Goal: Information Seeking & Learning: Understand process/instructions

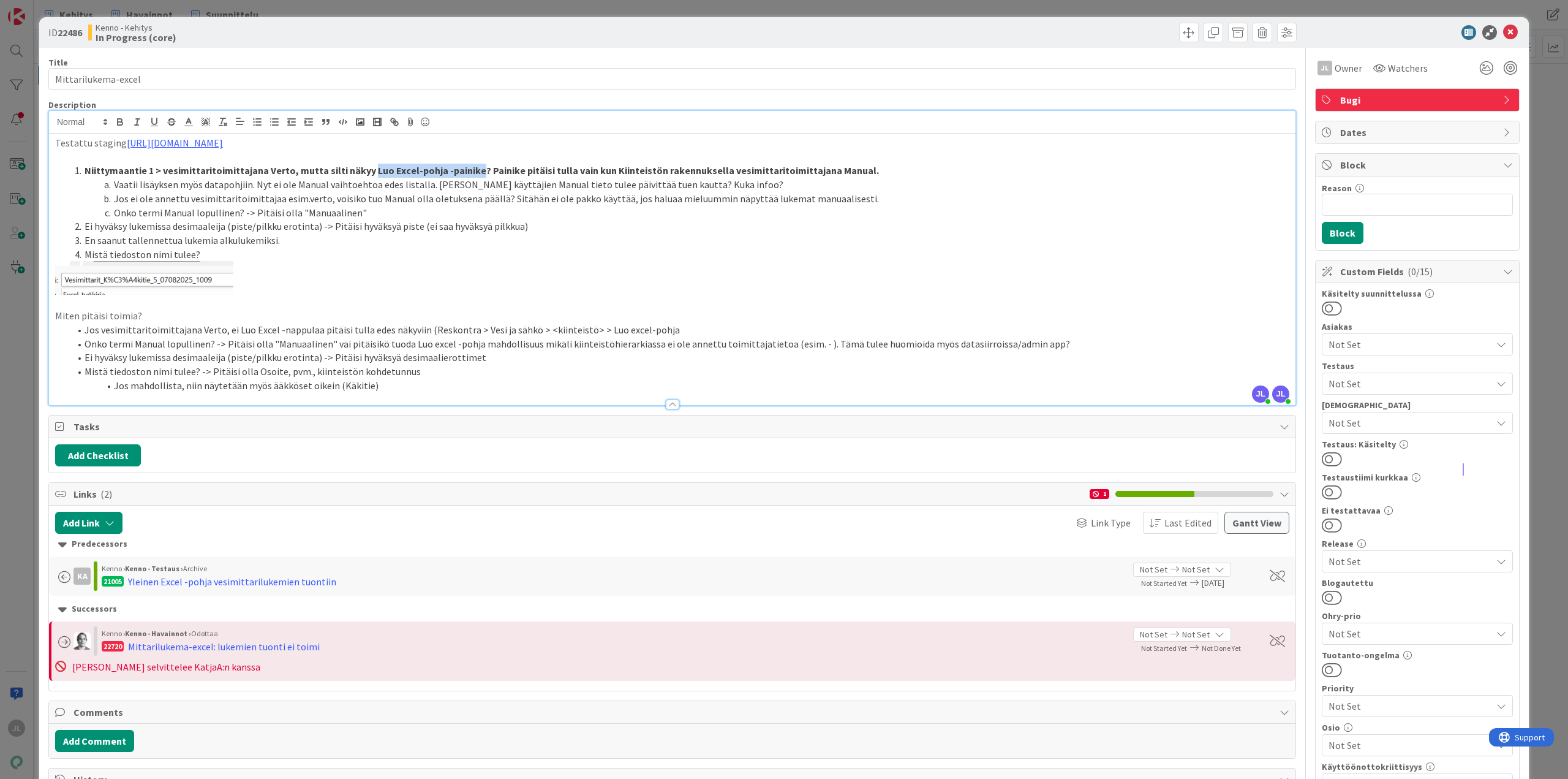
drag, startPoint x: 470, startPoint y: 170, endPoint x: 366, endPoint y: 172, distance: 104.0
click at [366, 172] on strong "Niittymaantie 1 > vesimittaritoimittajana Verto, mutta silti näkyy Luo Excel-po…" at bounding box center [481, 170] width 795 height 13
copy strong "Luo Excel-pohja -painike"
drag, startPoint x: 856, startPoint y: 170, endPoint x: 511, endPoint y: 170, distance: 345.0
click at [511, 170] on li "Niittymaantie 1 > vesimittaritoimittajana Verto, mutta silti näkyy Luo Excel-po…" at bounding box center [679, 170] width 1220 height 14
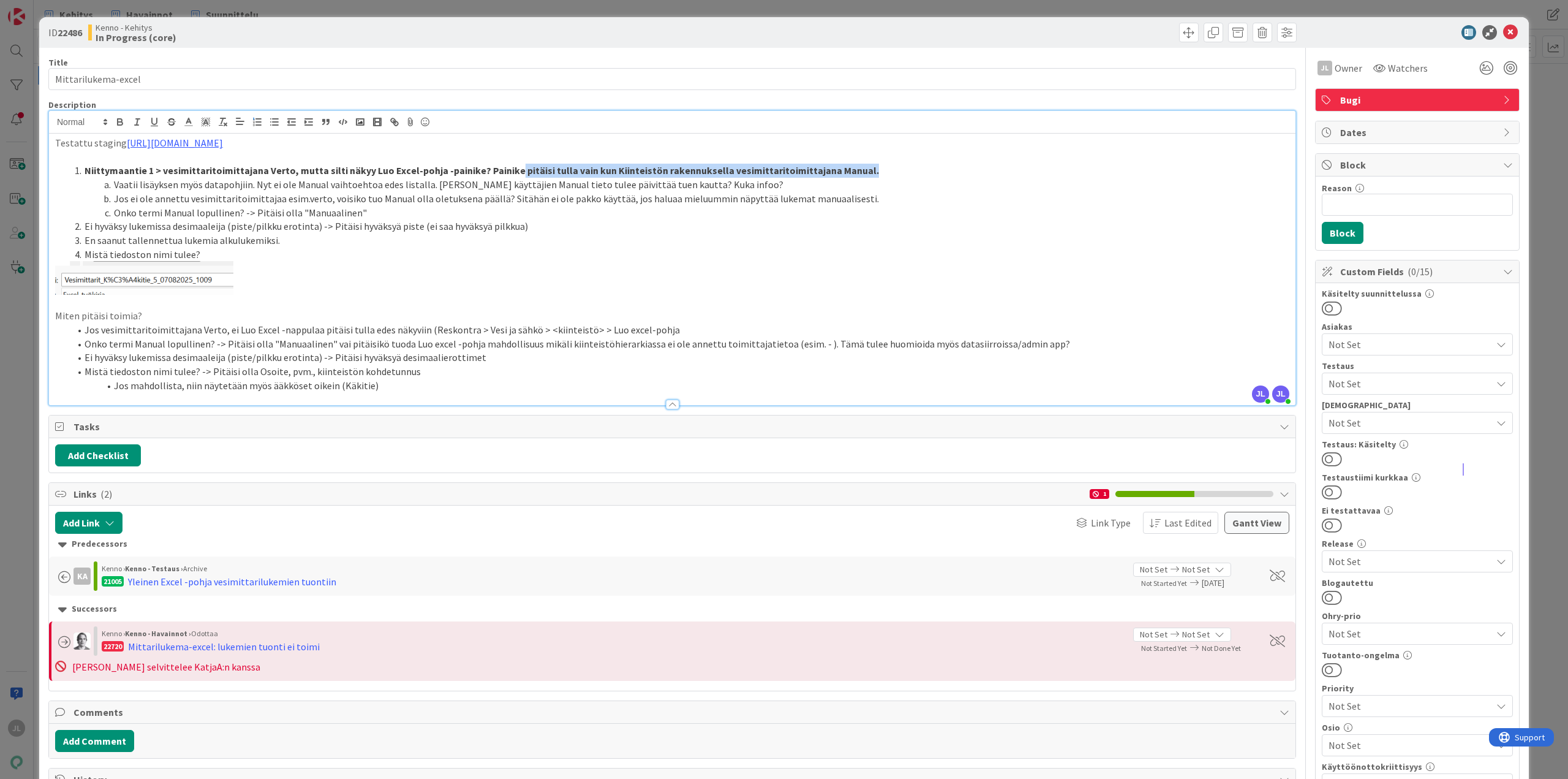
copy strong "pitäisi tulla vain kun Kiinteistön rakennuksella vesimittaritoimittajana Manual."
